Goal: Task Accomplishment & Management: Complete application form

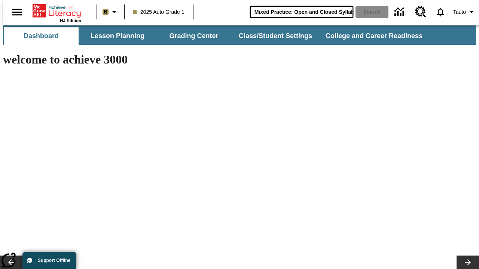
scroll to position [0, 10]
type input "Mixed Practice: Open and Closed Syllables"
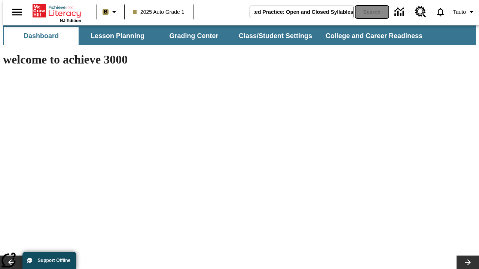
click at [367, 12] on button "Search" at bounding box center [371, 12] width 33 height 12
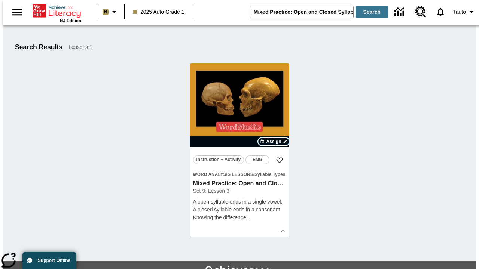
click at [274, 142] on span "Assign" at bounding box center [273, 141] width 15 height 7
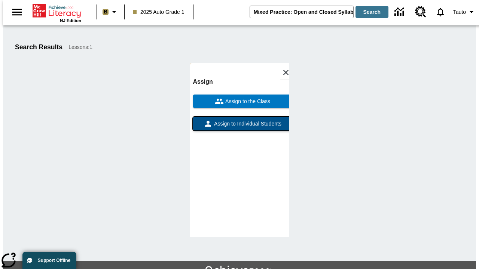
click at [239, 120] on span "Assign to Individual Students" at bounding box center [246, 124] width 69 height 8
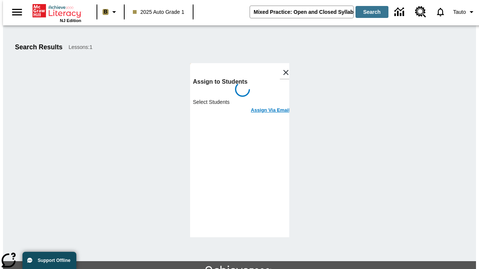
scroll to position [41, 0]
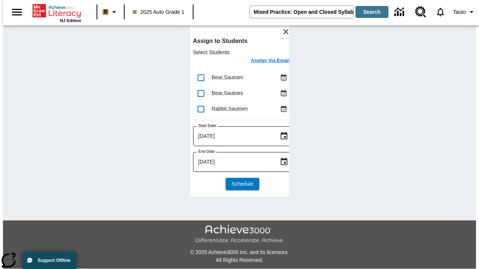
click at [200, 77] on input "lesson details" at bounding box center [201, 78] width 16 height 16
checkbox input "true"
click at [200, 93] on input "lesson details" at bounding box center [201, 94] width 16 height 16
checkbox input "true"
click at [200, 109] on input "lesson details" at bounding box center [201, 109] width 16 height 16
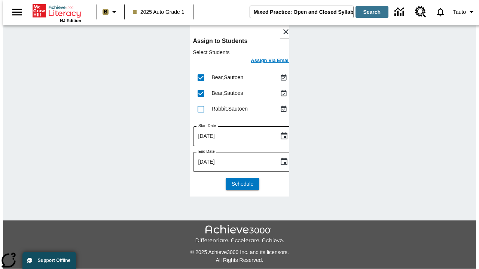
checkbox input "true"
click at [279, 136] on icon "Choose date, selected date is Sep 8, 2025" at bounding box center [283, 136] width 9 height 9
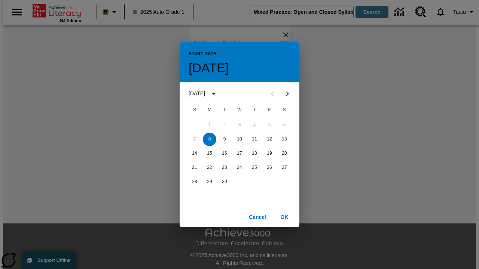
click at [209, 139] on button "8" at bounding box center [209, 139] width 13 height 13
click at [284, 217] on button "OK" at bounding box center [284, 218] width 24 height 14
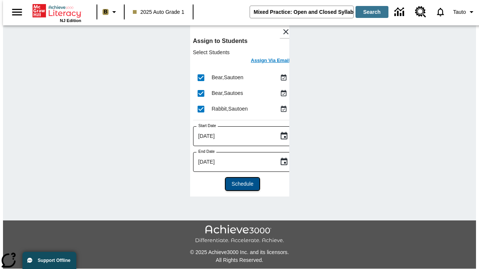
click at [239, 184] on span "Schedule" at bounding box center [243, 184] width 22 height 8
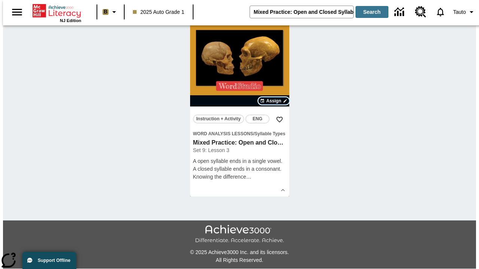
click at [274, 101] on span "Assign" at bounding box center [273, 101] width 15 height 7
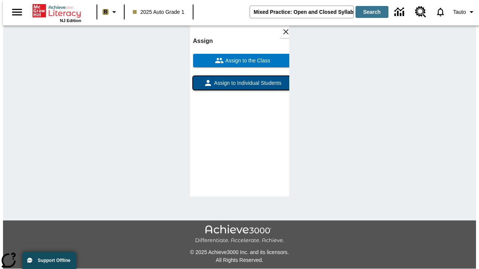
click at [239, 86] on span "Assign to Individual Students" at bounding box center [246, 83] width 69 height 8
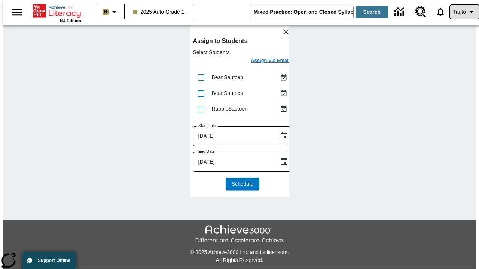
click at [460, 12] on span "Tauto" at bounding box center [459, 12] width 13 height 8
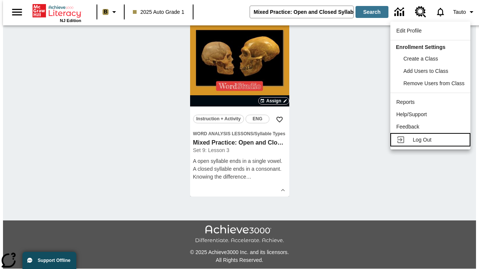
click at [431, 140] on span "Log Out" at bounding box center [422, 140] width 19 height 6
